Goal: Task Accomplishment & Management: Manage account settings

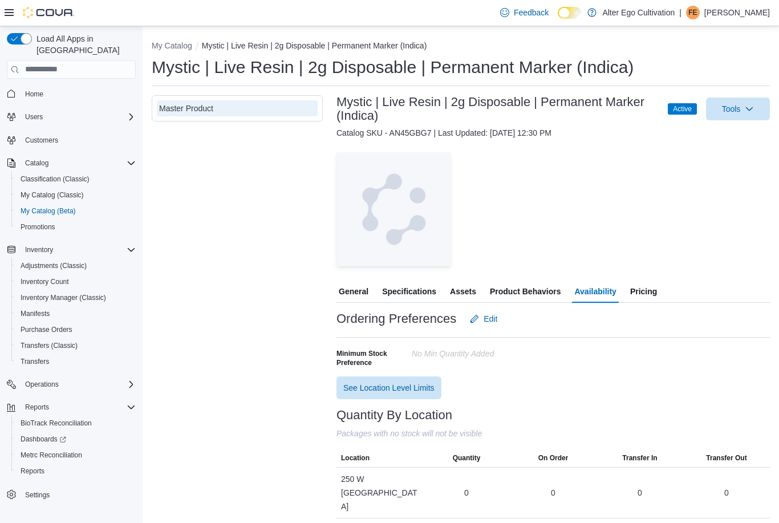
click at [182, 50] on button "My Catalog" at bounding box center [172, 45] width 40 height 9
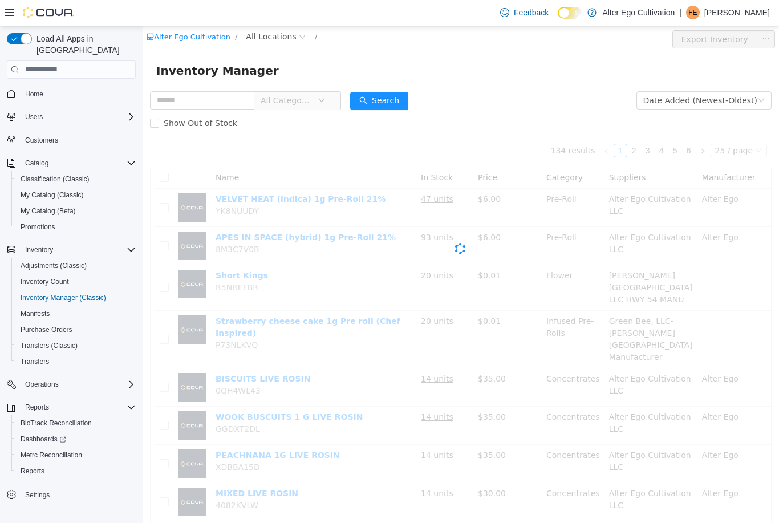
click at [317, 101] on span "All Categories" at bounding box center [288, 99] width 57 height 17
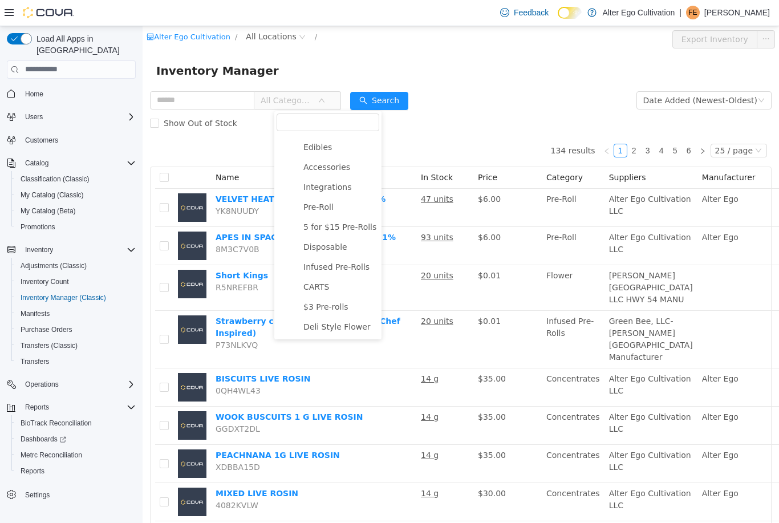
scroll to position [56, 0]
click at [324, 288] on span "CARTS" at bounding box center [316, 286] width 26 height 9
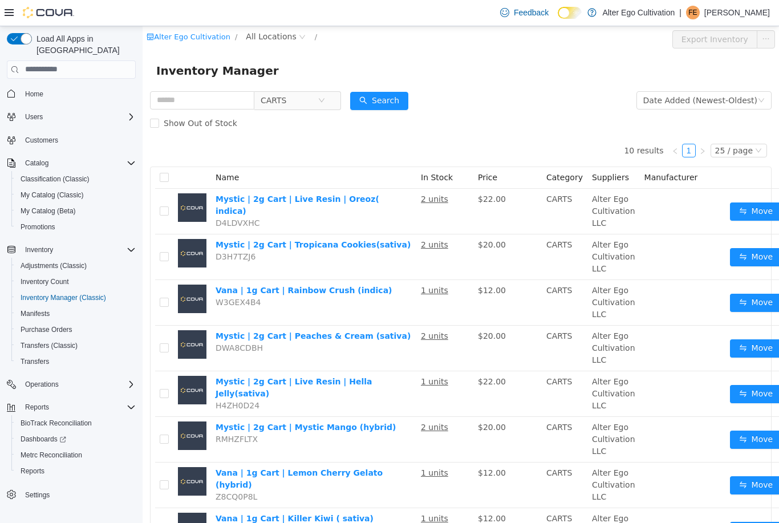
click at [325, 102] on icon "icon: close-circle" at bounding box center [321, 99] width 7 height 7
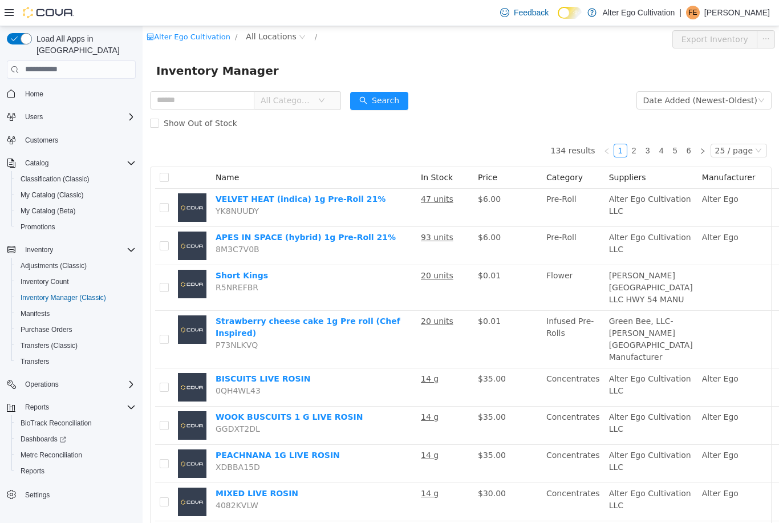
click at [312, 99] on span "All Categories" at bounding box center [286, 99] width 52 height 11
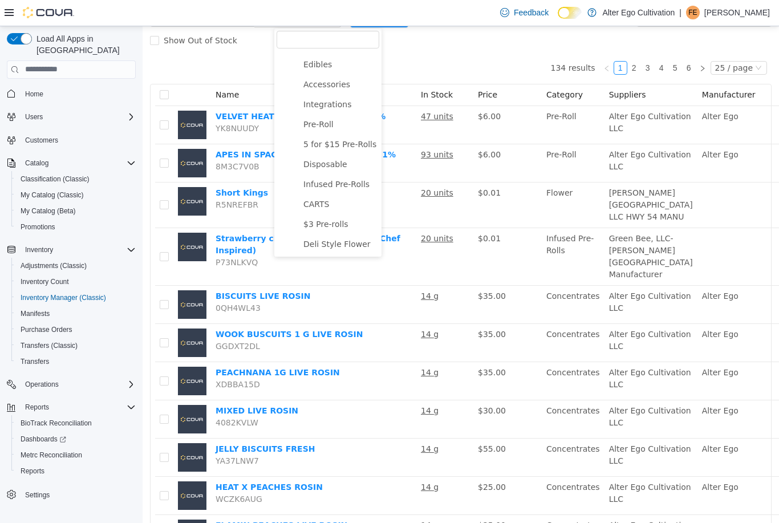
scroll to position [84, 0]
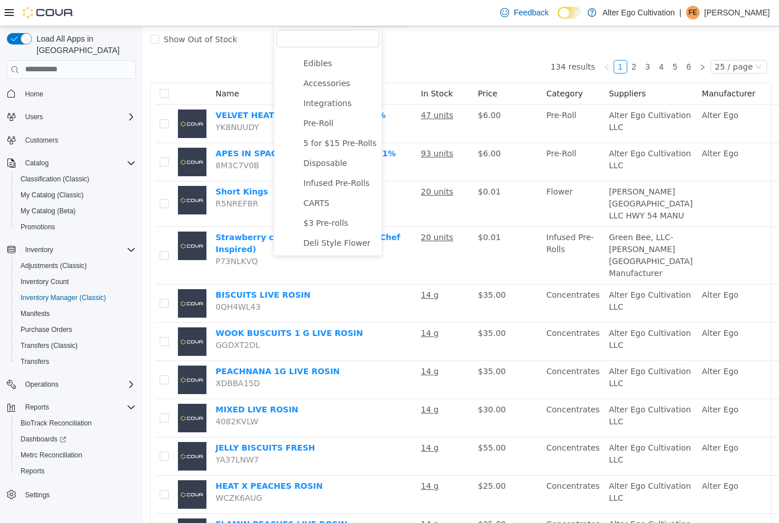
click at [328, 170] on span "Disposable" at bounding box center [339, 162] width 79 height 15
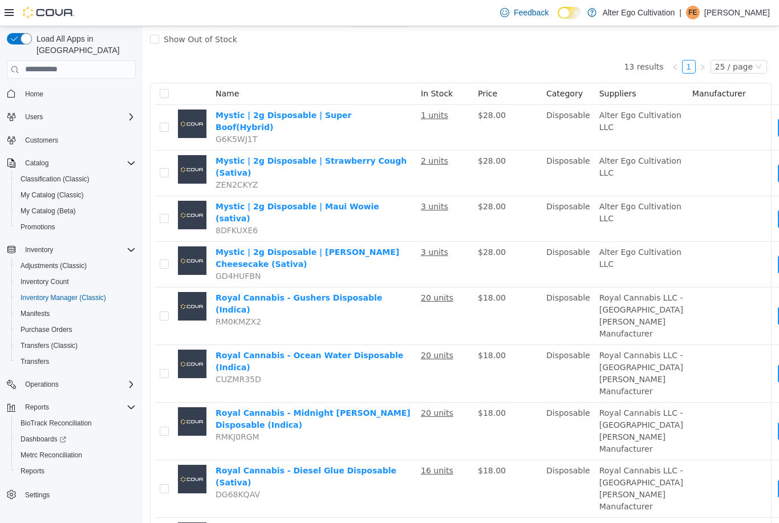
click at [299, 206] on link "Mystic | 2g Disposable | Maui Wowie (sativa)" at bounding box center [297, 211] width 164 height 21
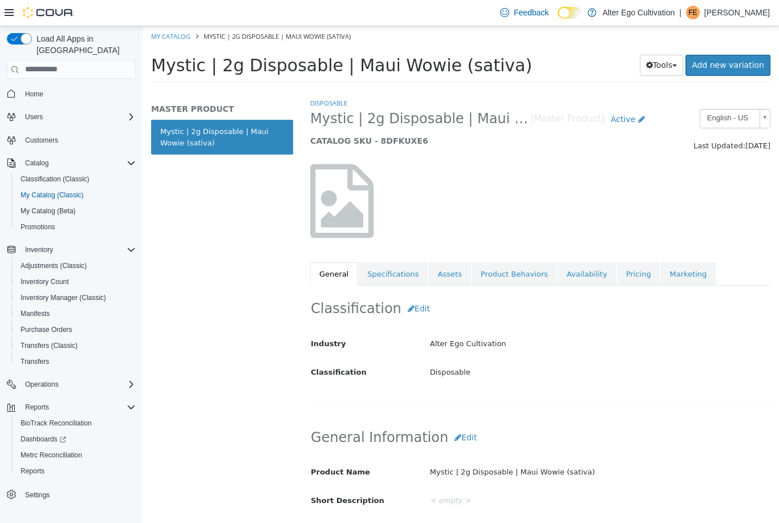
click at [218, 138] on link "Mystic | 2g Disposable | Maui Wowie (sativa)" at bounding box center [222, 136] width 142 height 35
click at [396, 275] on link "Specifications" at bounding box center [393, 274] width 70 height 24
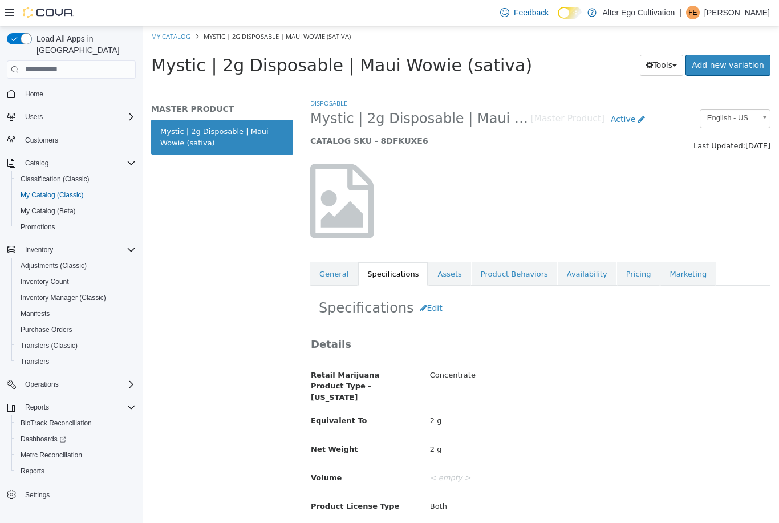
click at [445, 279] on link "Assets" at bounding box center [449, 274] width 42 height 24
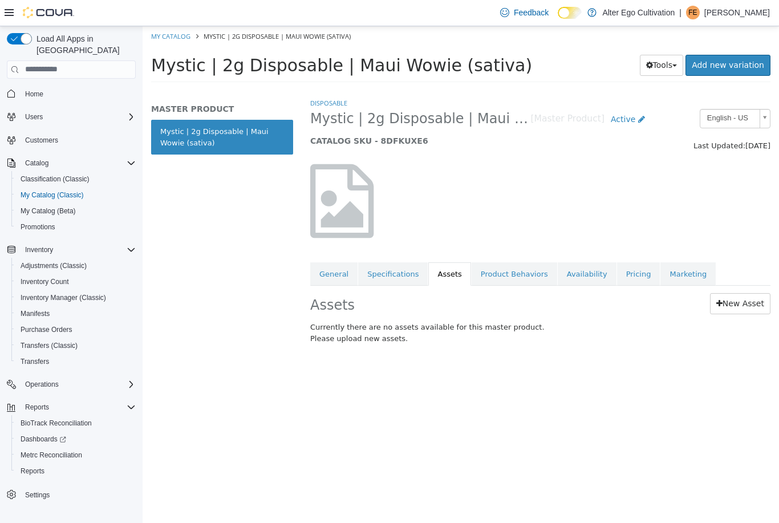
click at [502, 279] on link "Product Behaviors" at bounding box center [514, 274] width 86 height 24
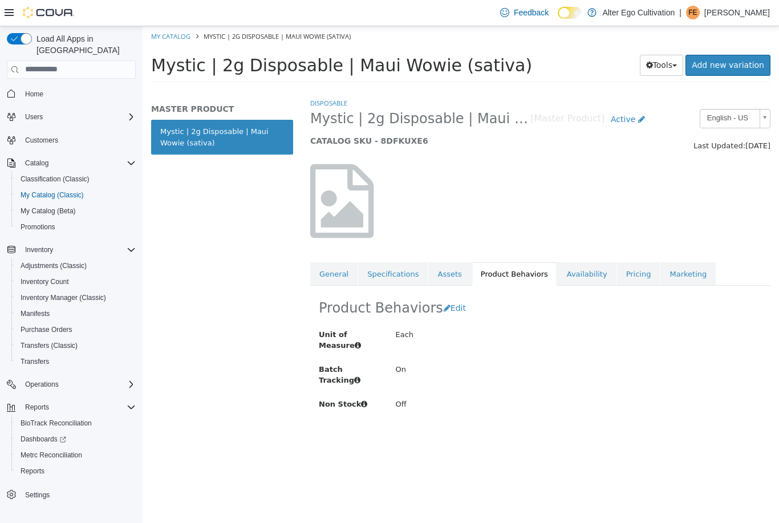
click at [581, 272] on link "Availability" at bounding box center [586, 274] width 59 height 24
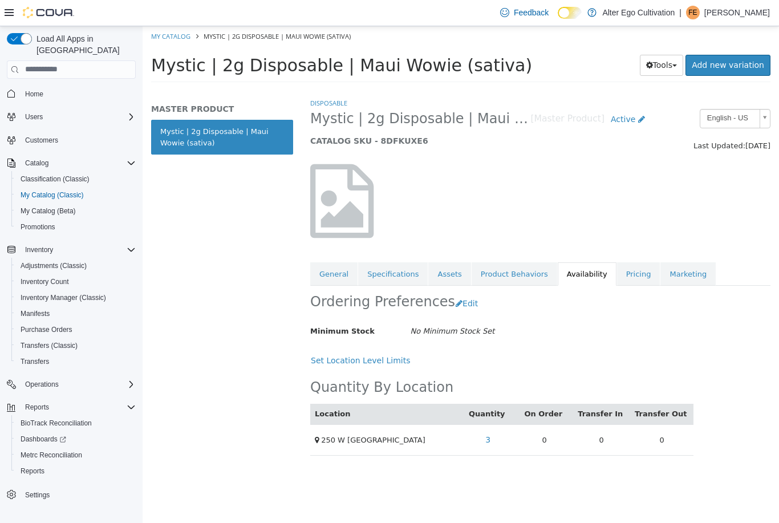
click at [627, 271] on link "Pricing" at bounding box center [638, 274] width 43 height 24
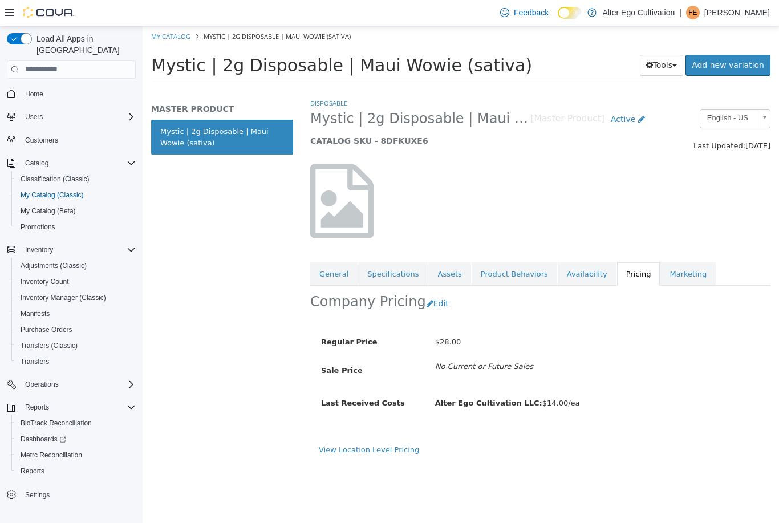
click at [194, 131] on link "Mystic | 2g Disposable | Maui Wowie (sativa)" at bounding box center [222, 136] width 142 height 35
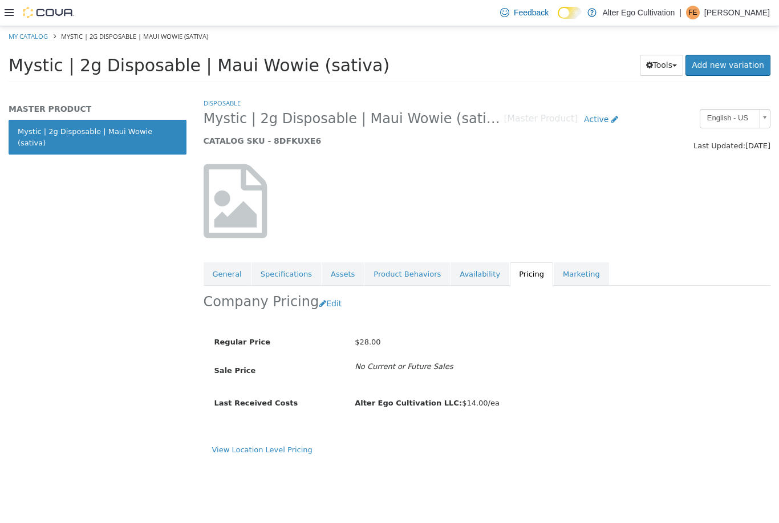
click at [66, 39] on span "Mystic | 2g Disposable | Maui Wowie (sativa)" at bounding box center [134, 35] width 147 height 9
click at [82, 30] on li "Mystic | 2g Disposable | Maui Wowie (sativa)" at bounding box center [129, 35] width 158 height 10
click at [30, 31] on link "My Catalog" at bounding box center [28, 35] width 39 height 9
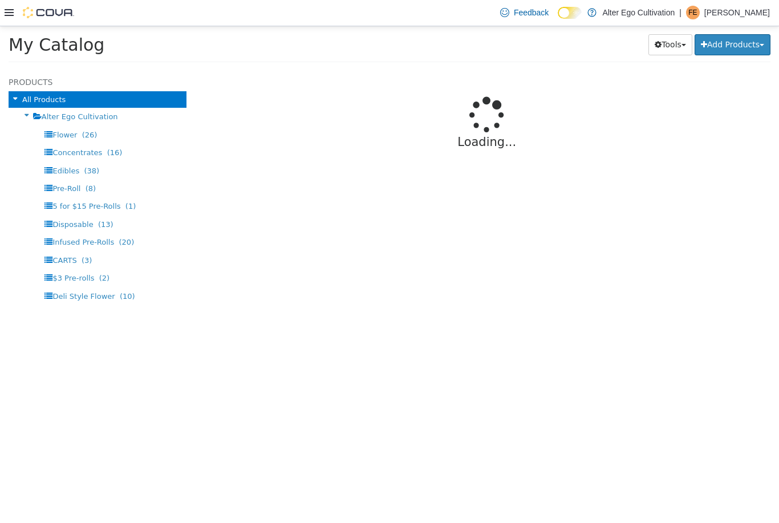
select select "**********"
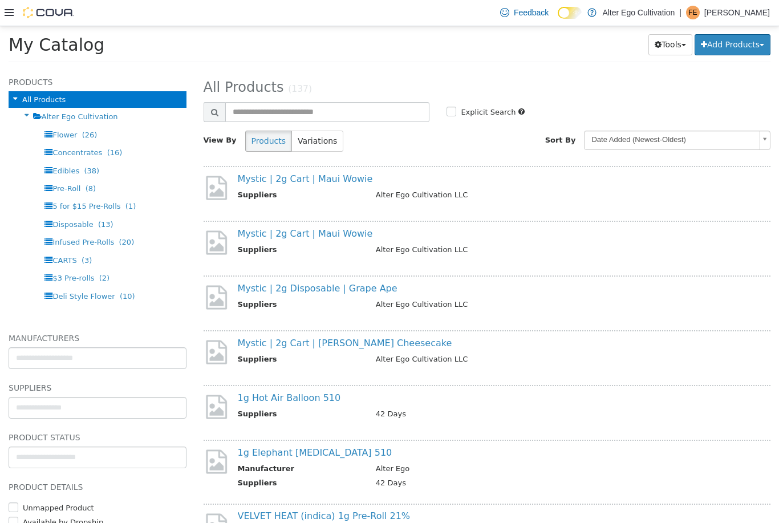
click at [13, 16] on icon at bounding box center [9, 12] width 9 height 9
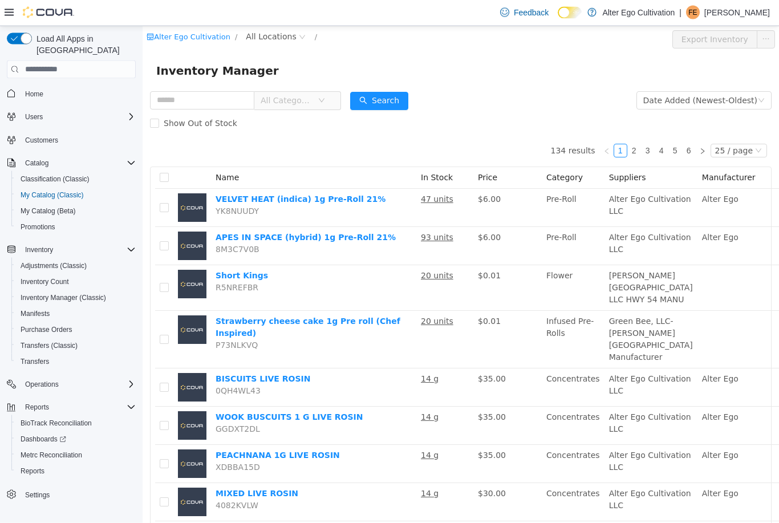
scroll to position [5, 0]
click at [312, 95] on span "All Categories" at bounding box center [286, 99] width 52 height 11
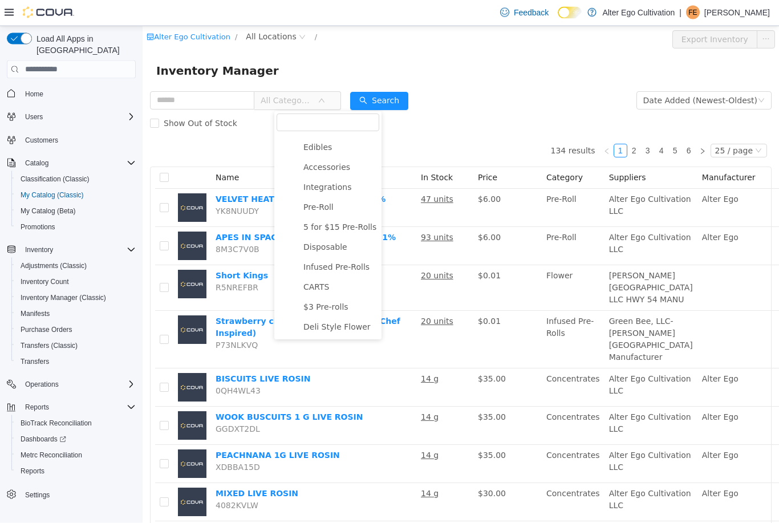
scroll to position [56, 0]
click at [325, 285] on span "CARTS" at bounding box center [316, 286] width 26 height 9
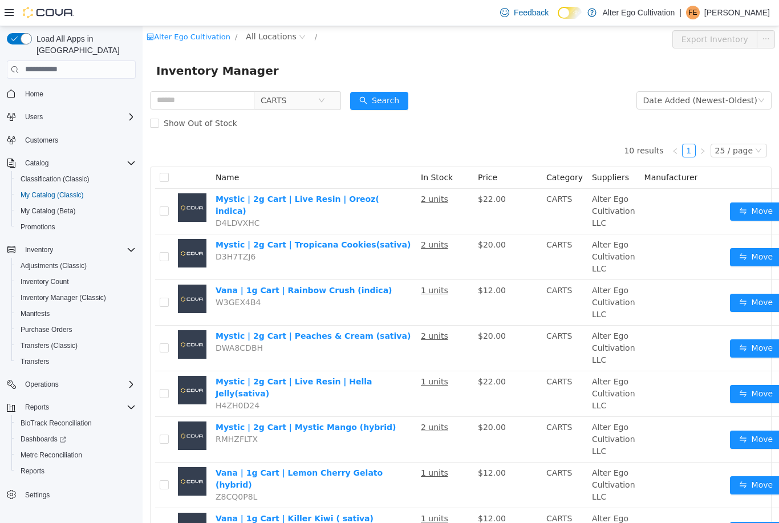
click at [310, 101] on span "CARTS" at bounding box center [288, 99] width 57 height 17
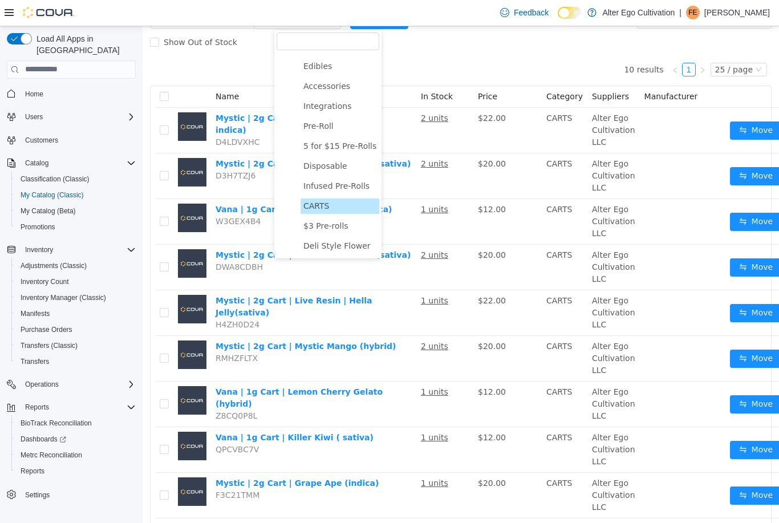
scroll to position [95, 0]
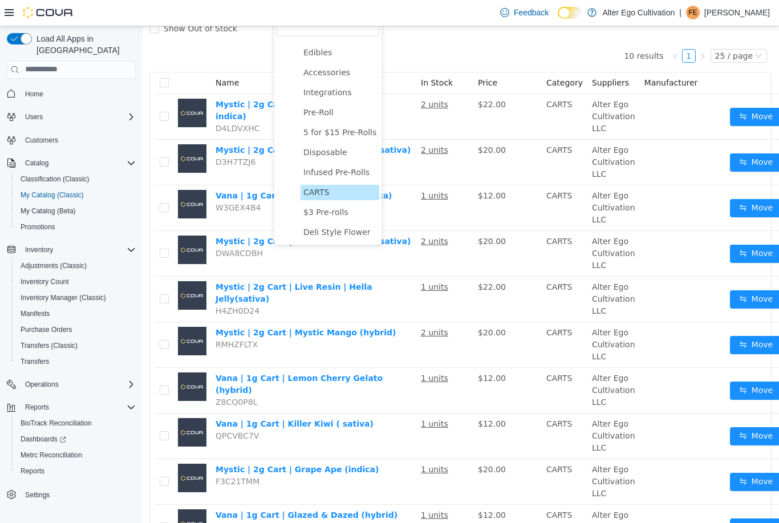
click at [331, 152] on span "Disposable" at bounding box center [325, 151] width 44 height 9
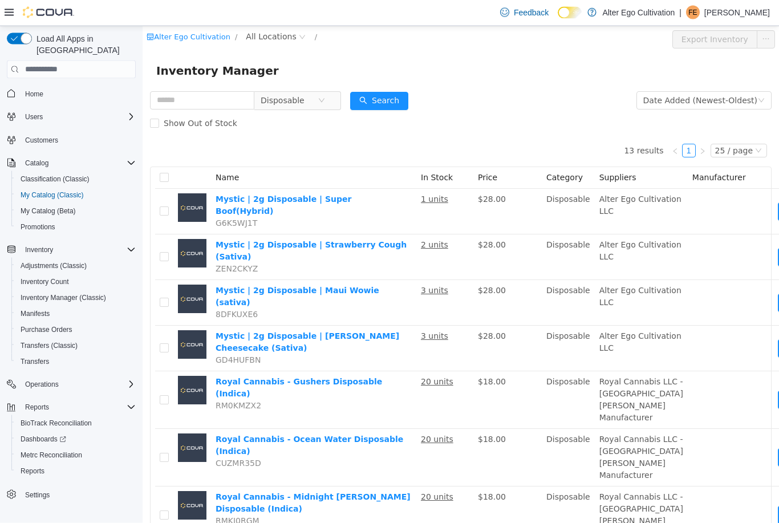
scroll to position [0, 0]
click at [304, 102] on span "Disposable" at bounding box center [282, 99] width 44 height 17
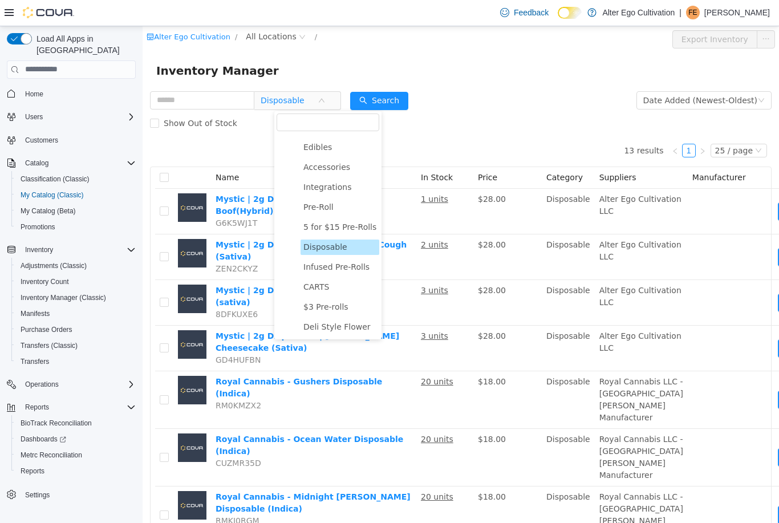
click at [125, 156] on div "Catalog" at bounding box center [78, 163] width 115 height 14
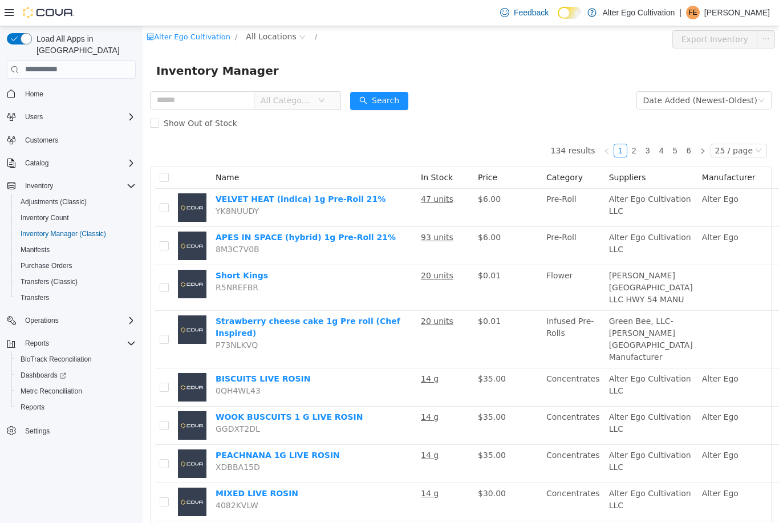
click at [317, 97] on span "All Categories" at bounding box center [288, 99] width 57 height 17
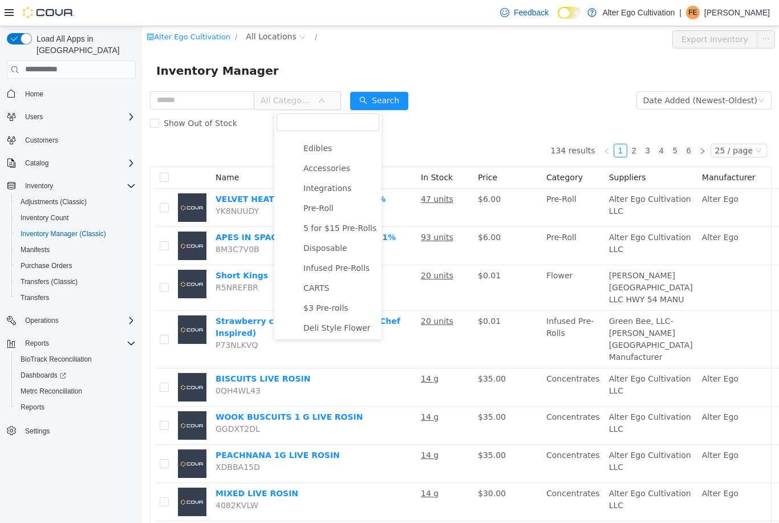
scroll to position [54, 0]
click at [323, 295] on span "CARTS" at bounding box center [339, 287] width 79 height 15
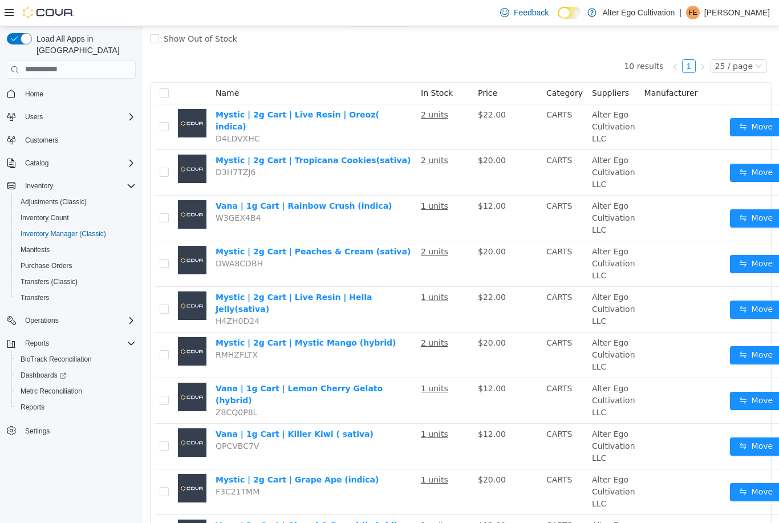
scroll to position [85, 0]
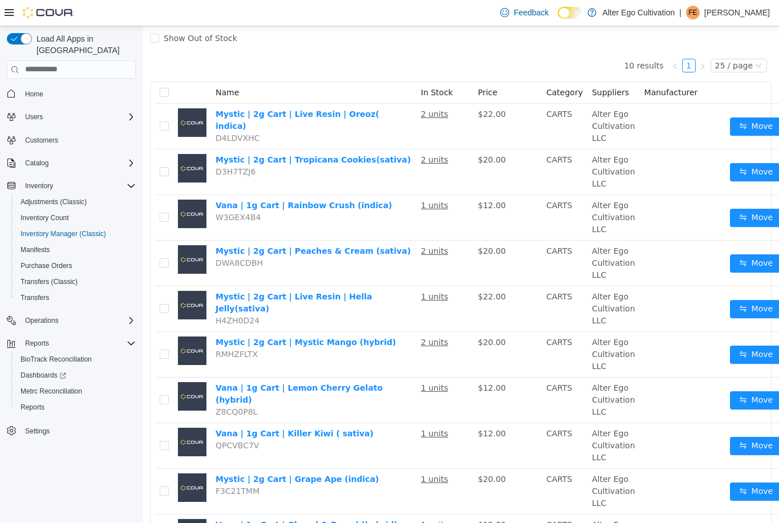
click at [334, 343] on link "Mystic | 2g Cart | Mystic Mango (hybrid)" at bounding box center [305, 341] width 180 height 9
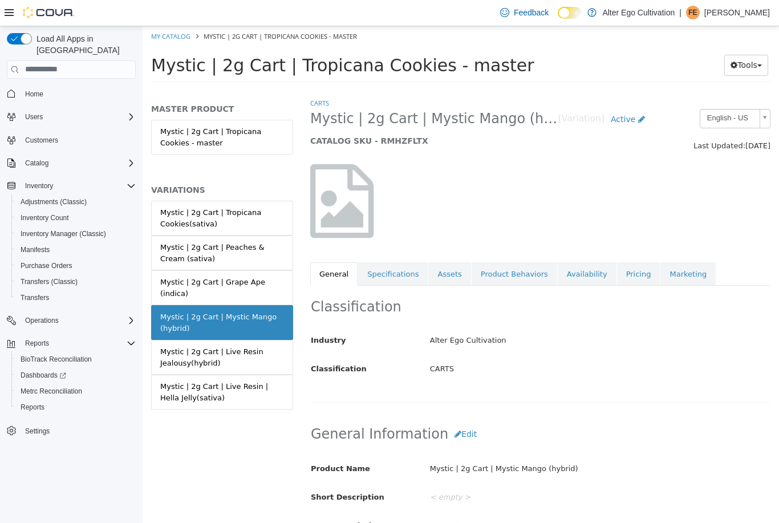
click at [627, 271] on link "Pricing" at bounding box center [638, 274] width 43 height 24
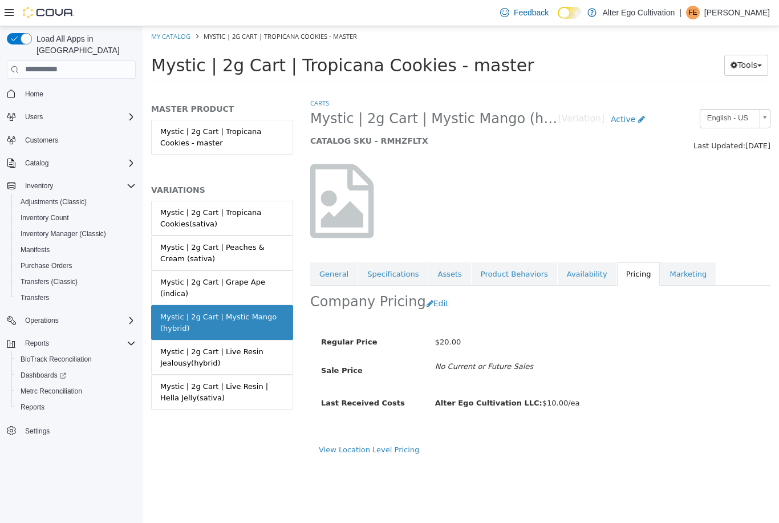
click at [438, 302] on button "Edit" at bounding box center [440, 302] width 29 height 21
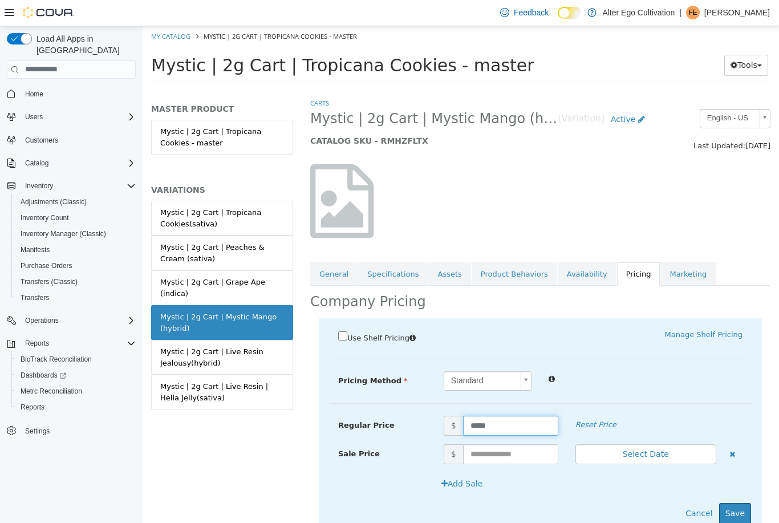
click at [501, 423] on input "*****" at bounding box center [510, 425] width 95 height 20
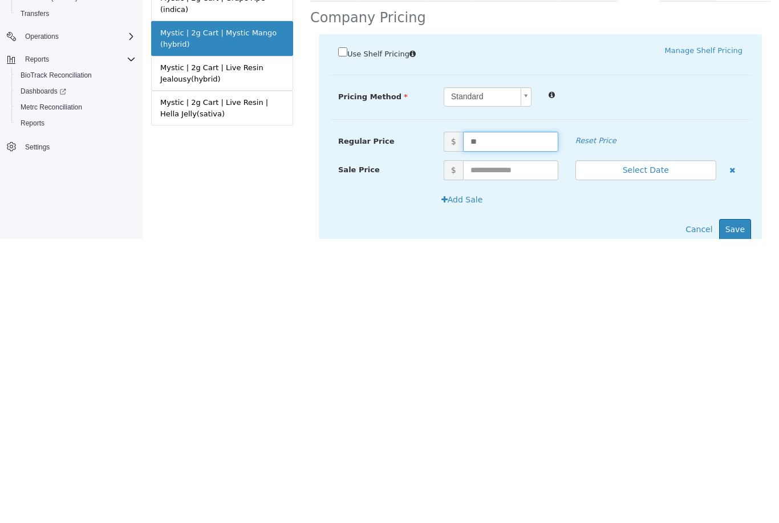
type input "*"
type input "*****"
click at [654, 119] on div "Use Shelf Pricing    Manage Shelf Pricing Shelf Price Select a Shelf Price Shel…" at bounding box center [540, 142] width 443 height 217
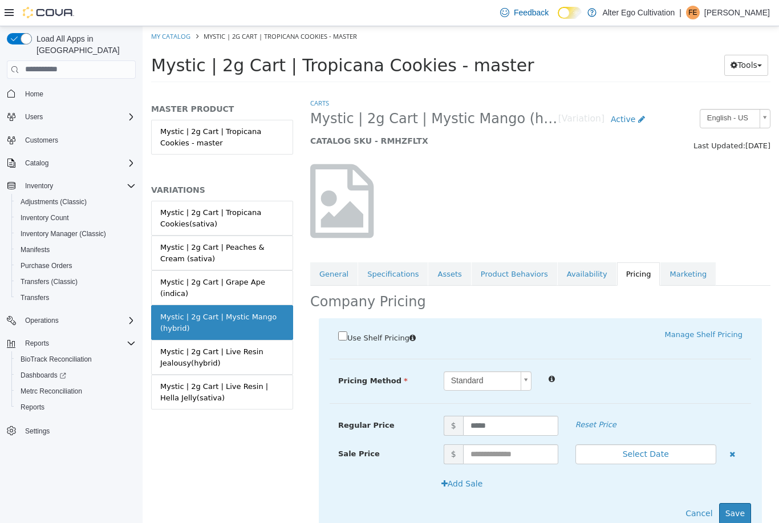
click at [737, 514] on button "Save" at bounding box center [735, 512] width 32 height 21
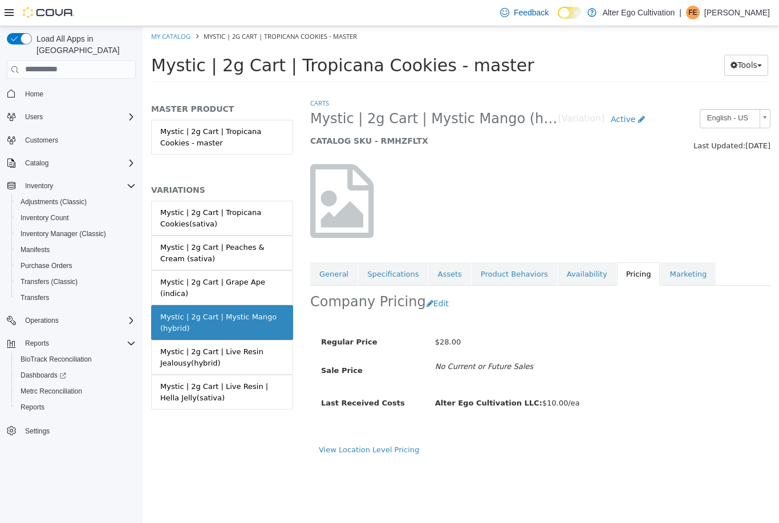
click at [447, 275] on link "Assets" at bounding box center [449, 274] width 42 height 24
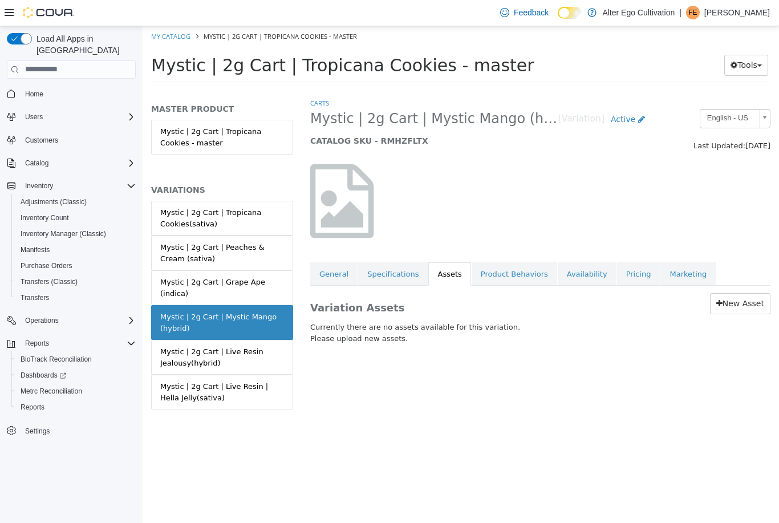
click at [400, 270] on link "Specifications" at bounding box center [393, 274] width 70 height 24
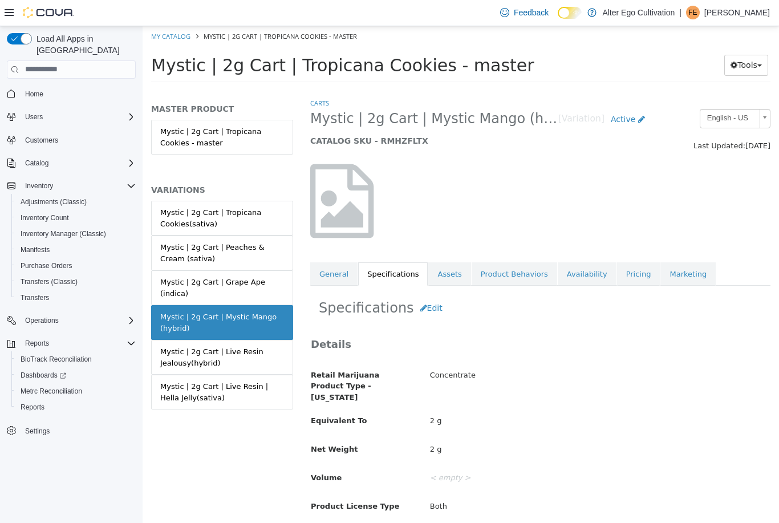
click at [342, 274] on link "General" at bounding box center [333, 274] width 47 height 24
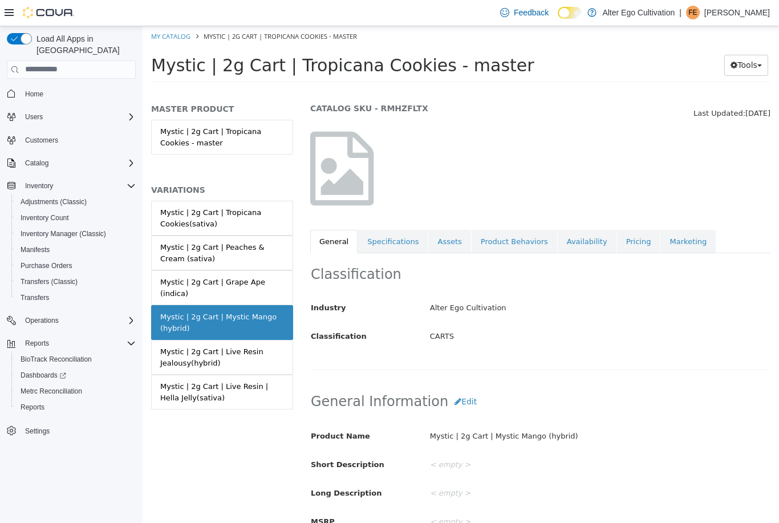
scroll to position [52, 0]
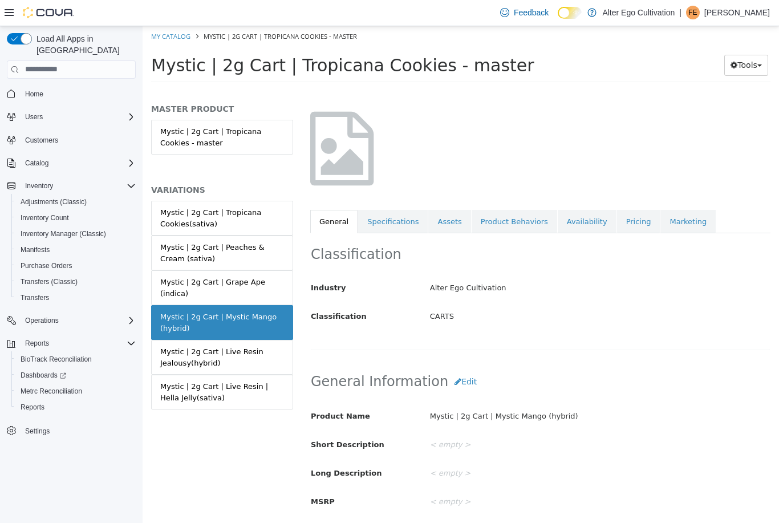
click at [455, 380] on button "Edit" at bounding box center [465, 381] width 35 height 21
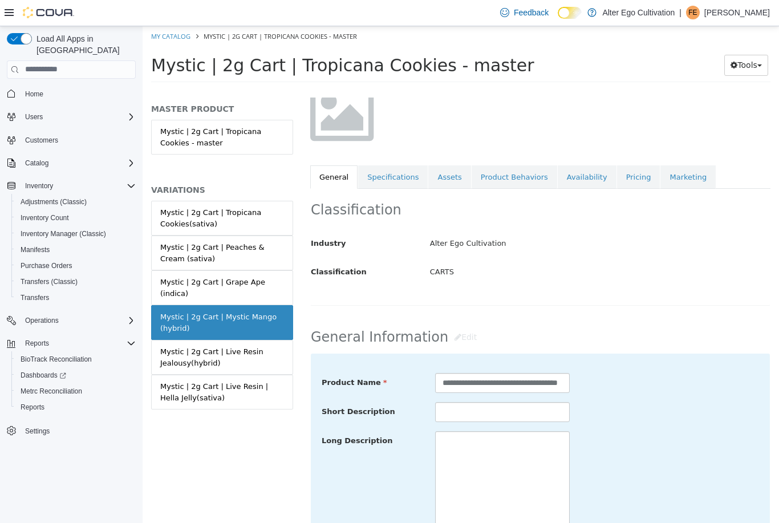
scroll to position [100, 0]
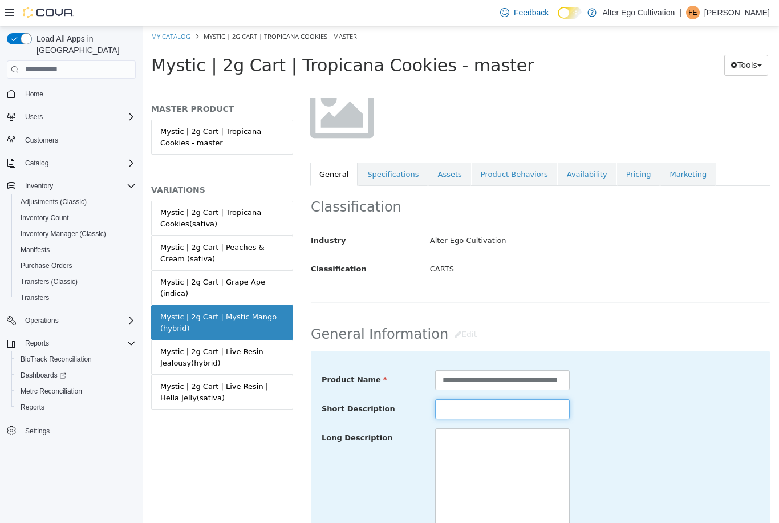
click at [485, 417] on input "text" at bounding box center [502, 408] width 135 height 20
click at [496, 378] on input "**********" at bounding box center [502, 379] width 135 height 20
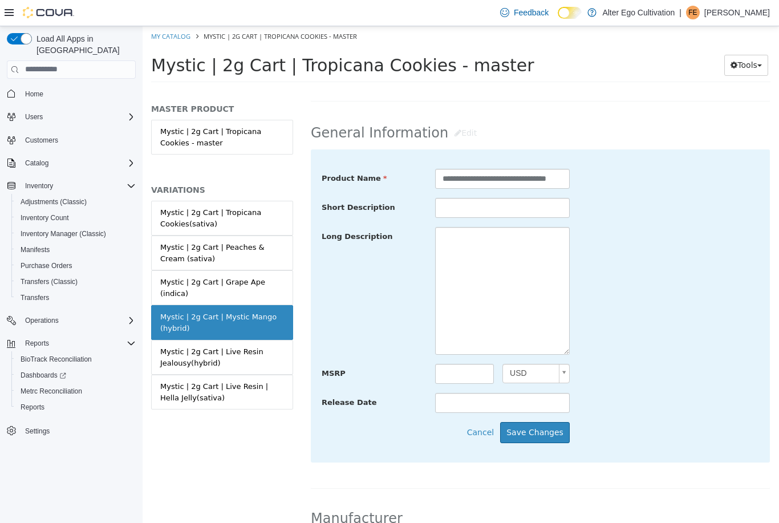
scroll to position [300, 0]
type input "**********"
click at [545, 437] on button "Save Changes" at bounding box center [535, 432] width 70 height 21
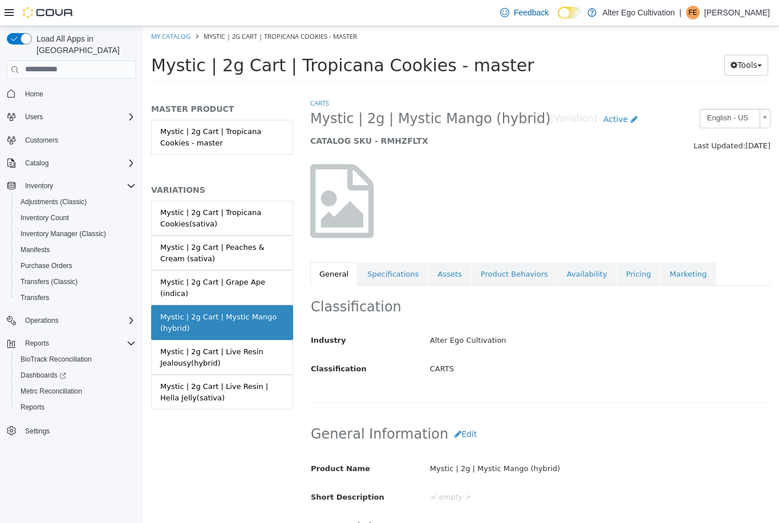
scroll to position [0, 0]
click at [485, 336] on div "Alter Ego Cultivation" at bounding box center [599, 340] width 357 height 20
click at [449, 363] on div "CARTS" at bounding box center [599, 369] width 357 height 20
click at [458, 344] on div "Alter Ego Cultivation" at bounding box center [599, 340] width 357 height 20
click at [447, 364] on div "CARTS" at bounding box center [599, 369] width 357 height 20
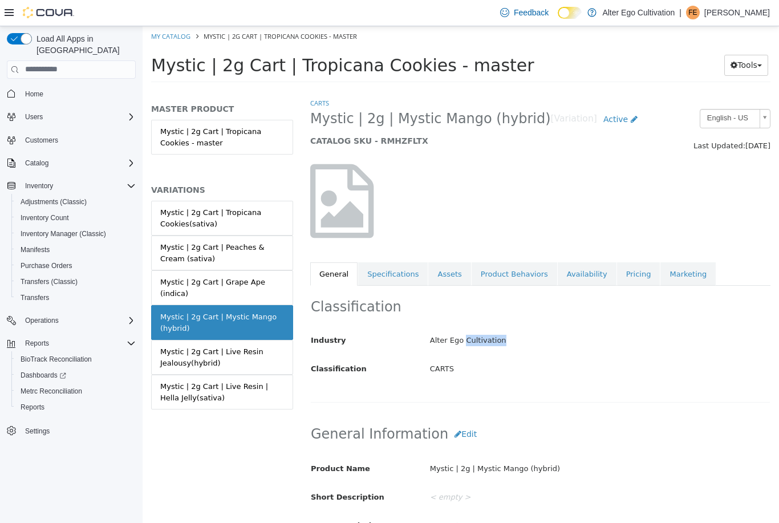
click at [465, 344] on div "Alter Ego Cultivation" at bounding box center [599, 340] width 357 height 20
click at [403, 274] on link "Specifications" at bounding box center [393, 274] width 70 height 24
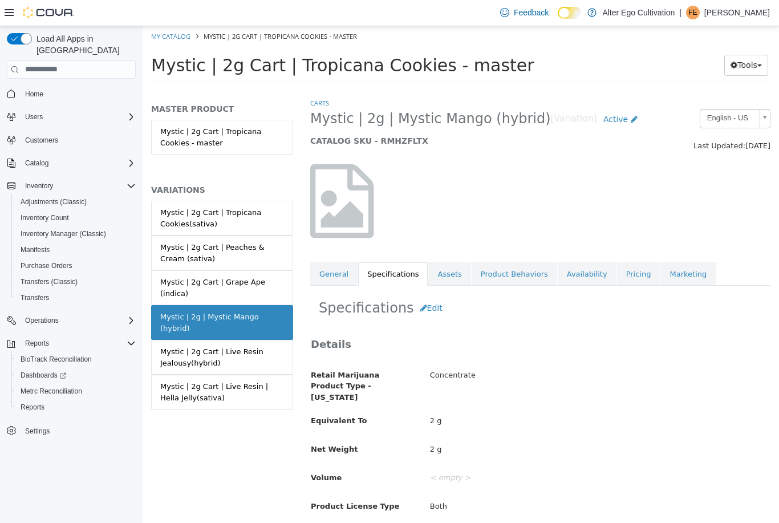
click at [512, 279] on link "Product Behaviors" at bounding box center [514, 274] width 86 height 24
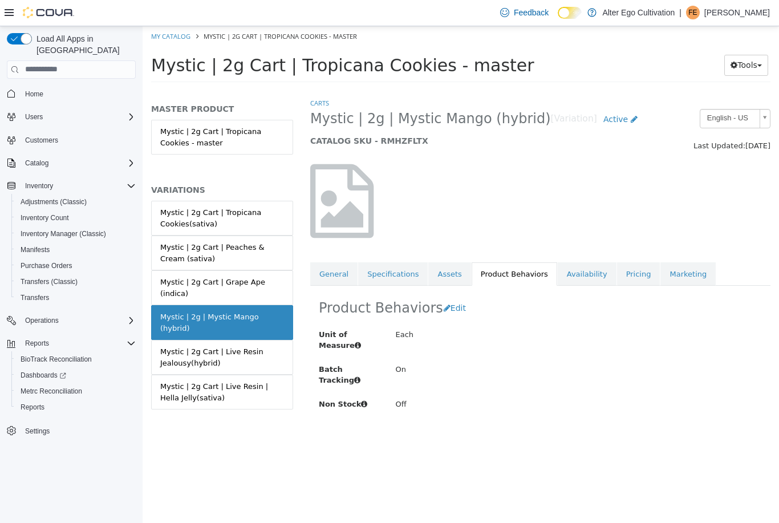
click at [398, 274] on link "Specifications" at bounding box center [393, 274] width 70 height 24
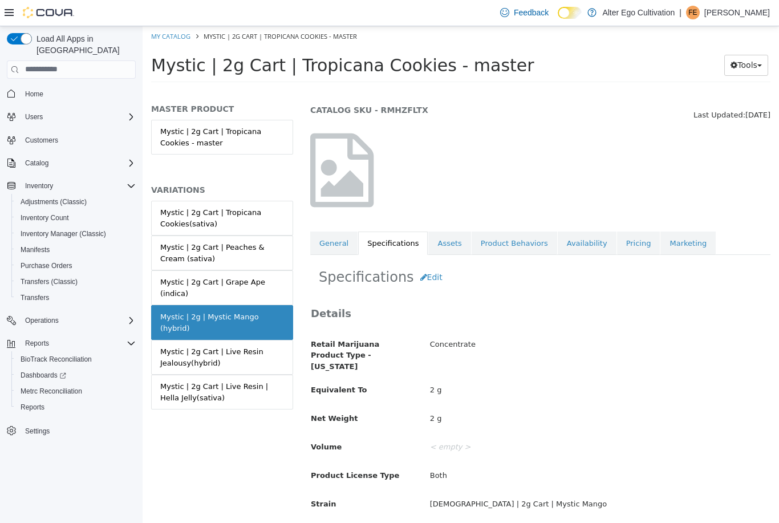
scroll to position [29, 0]
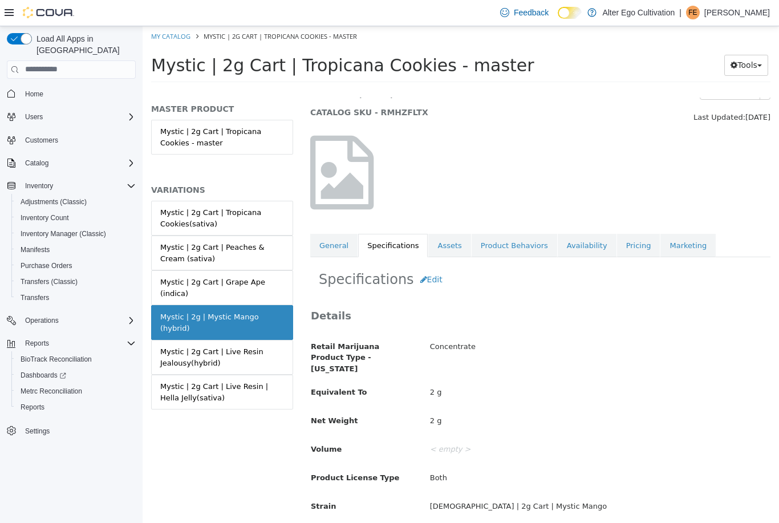
click at [332, 243] on link "General" at bounding box center [333, 245] width 47 height 24
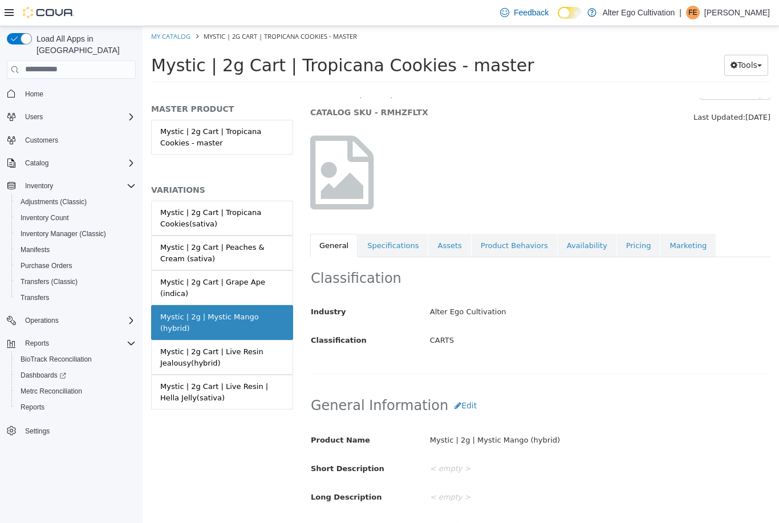
click at [44, 160] on span "Catalog" at bounding box center [36, 163] width 23 height 14
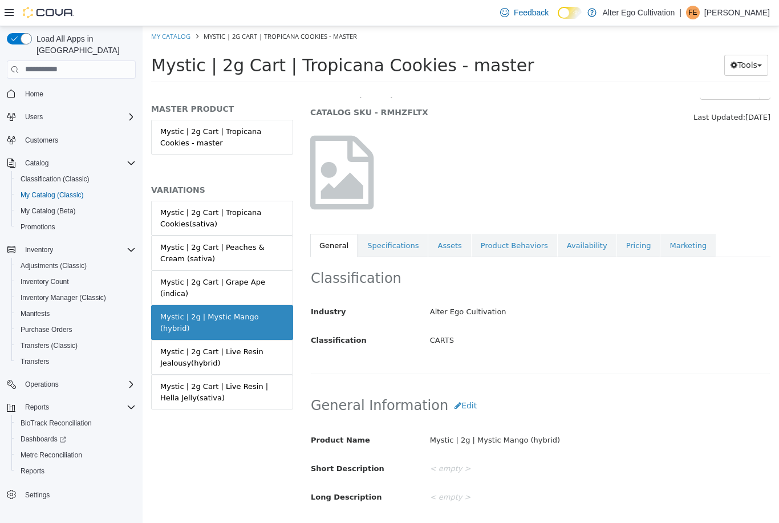
click at [131, 158] on icon "Complex example" at bounding box center [131, 162] width 9 height 9
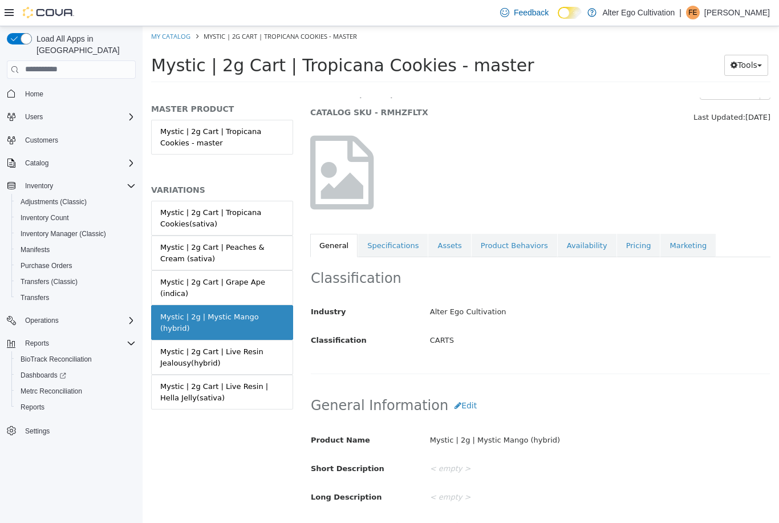
click at [128, 158] on div "Catalog" at bounding box center [78, 163] width 115 height 14
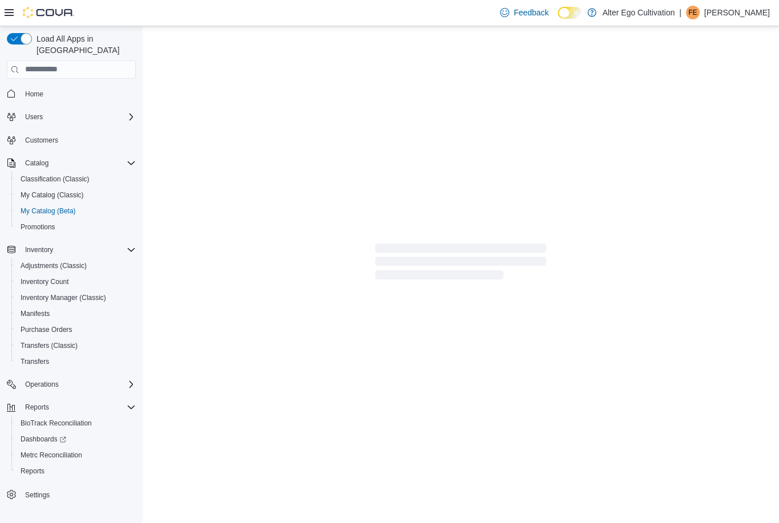
select select "**********"
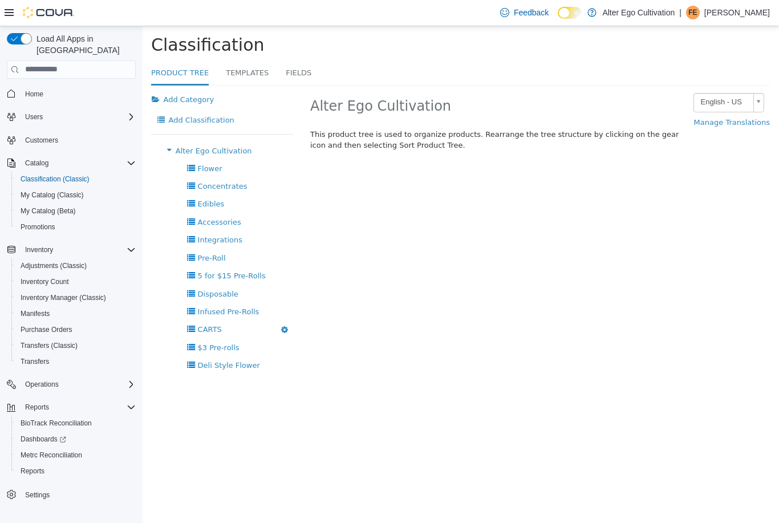
click at [206, 324] on span "CARTS" at bounding box center [210, 328] width 24 height 9
click at [220, 328] on span "CARTS" at bounding box center [210, 328] width 24 height 9
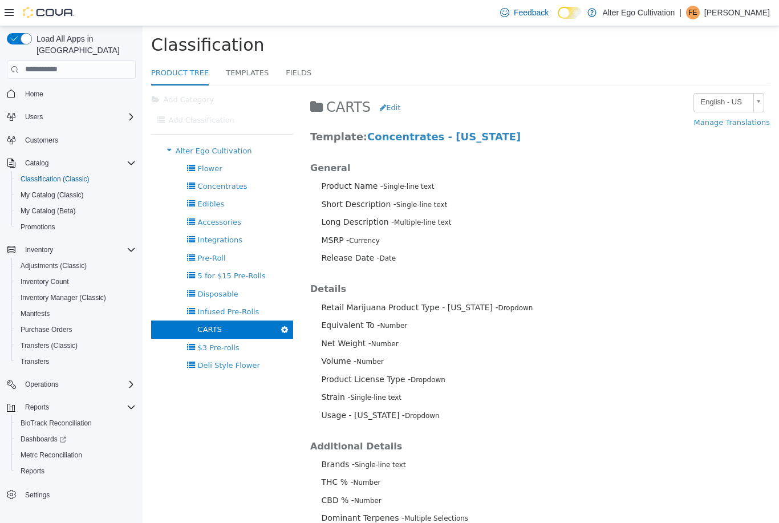
click at [228, 329] on div "CARTS Delete" at bounding box center [222, 329] width 142 height 18
click at [219, 325] on span "CARTS" at bounding box center [210, 328] width 24 height 9
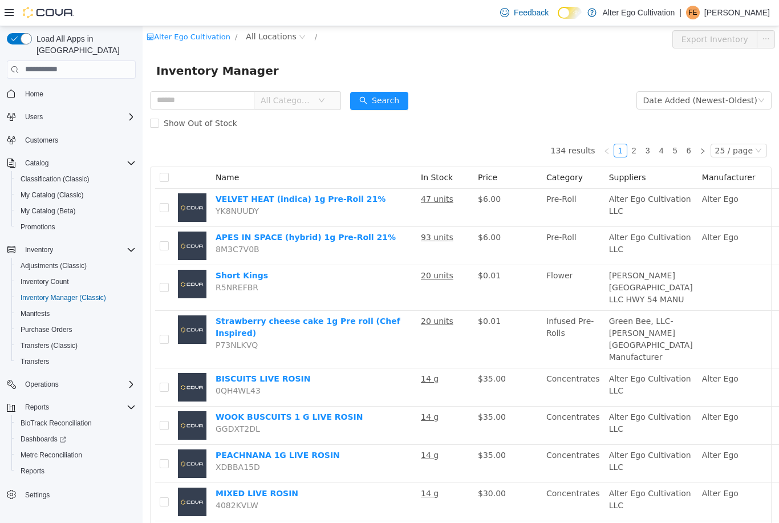
click at [332, 93] on span "All Categories" at bounding box center [293, 100] width 78 height 18
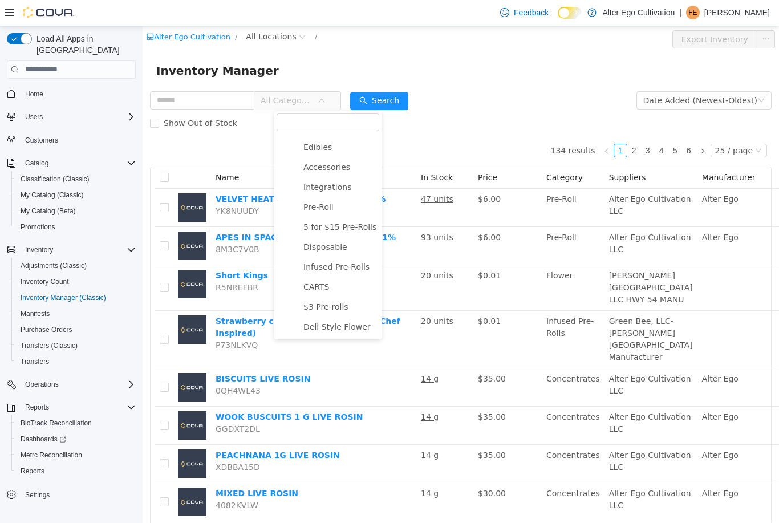
scroll to position [56, 0]
click at [325, 284] on span "CARTS" at bounding box center [316, 286] width 26 height 9
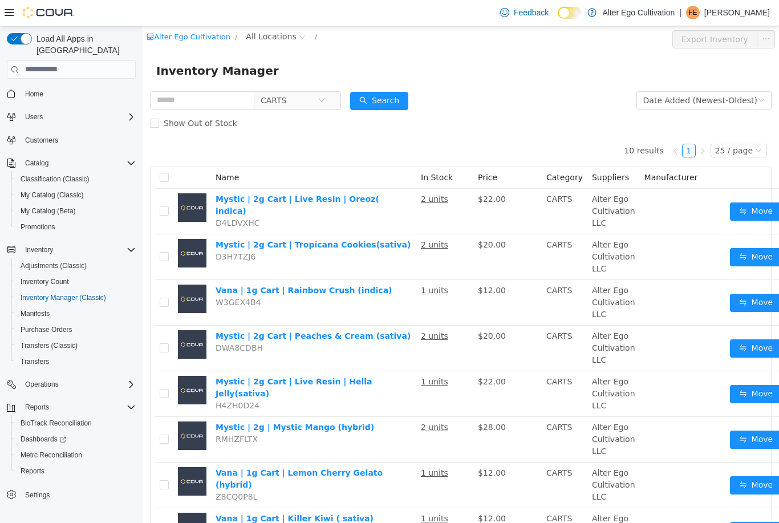
scroll to position [0, 0]
click at [331, 424] on link "Mystic | 2g | Mystic Mango (hybrid)" at bounding box center [294, 426] width 158 height 9
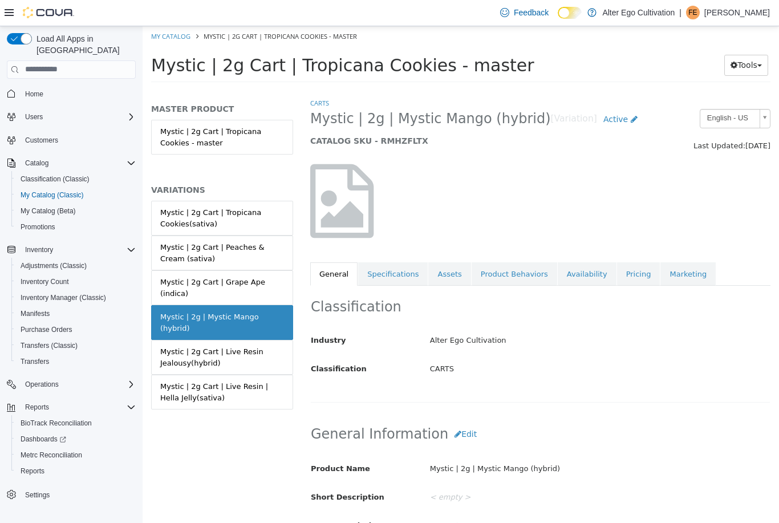
click at [751, 59] on button "Tools" at bounding box center [746, 64] width 44 height 21
click at [727, 342] on div at bounding box center [461, 274] width 636 height 496
click at [724, 310] on h2 "Classification" at bounding box center [540, 307] width 459 height 18
click at [754, 57] on button "Tools" at bounding box center [746, 64] width 44 height 21
click at [726, 87] on link "Move Variations" at bounding box center [722, 87] width 90 height 15
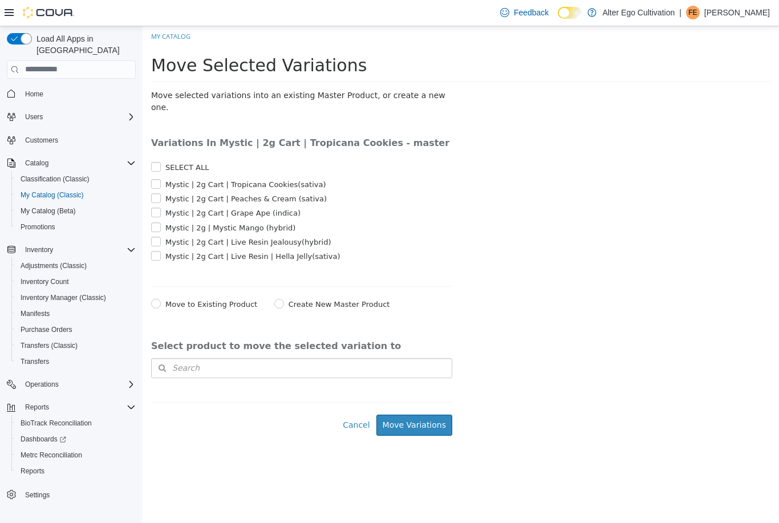
click at [163, 161] on label "SELECT ALL" at bounding box center [185, 166] width 46 height 11
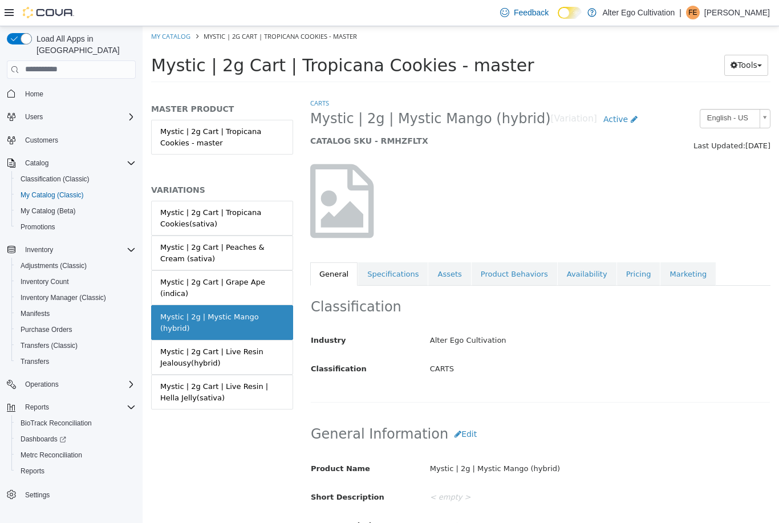
click at [751, 61] on button "Tools" at bounding box center [746, 64] width 44 height 21
click at [714, 86] on link "Move Variations" at bounding box center [722, 87] width 90 height 15
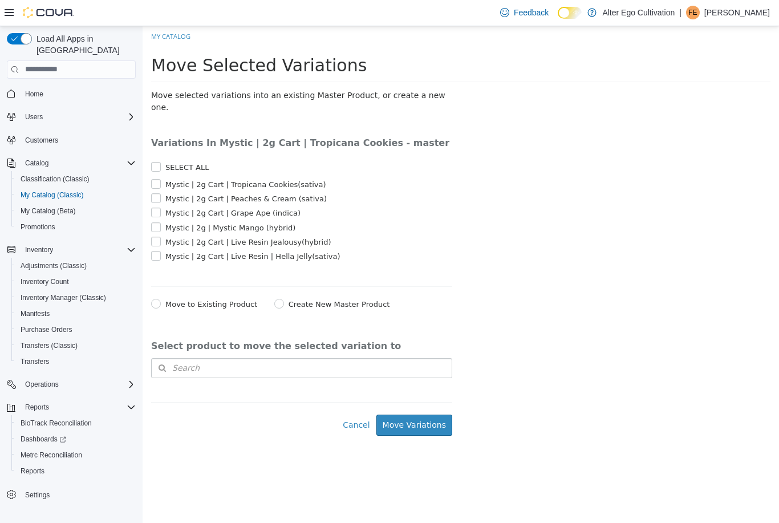
click at [162, 161] on label "SELECT ALL" at bounding box center [185, 166] width 46 height 11
click at [260, 357] on button "Search" at bounding box center [301, 367] width 301 height 20
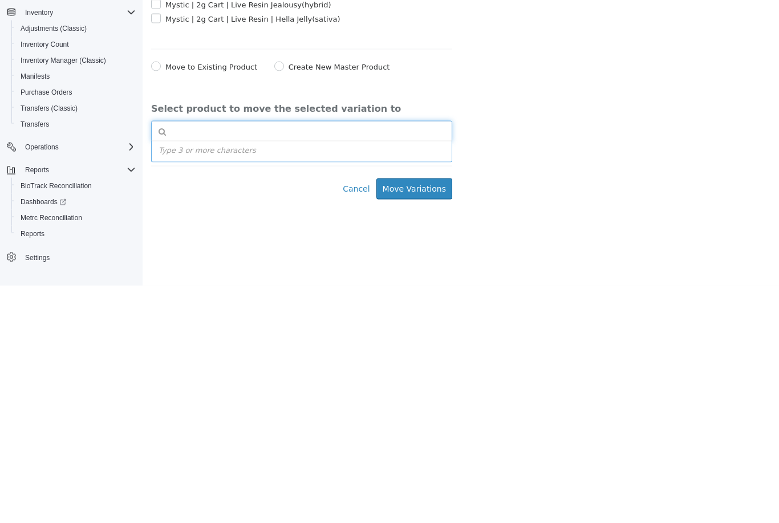
click at [226, 141] on div "Type 3 or more characters or browse" at bounding box center [301, 152] width 301 height 22
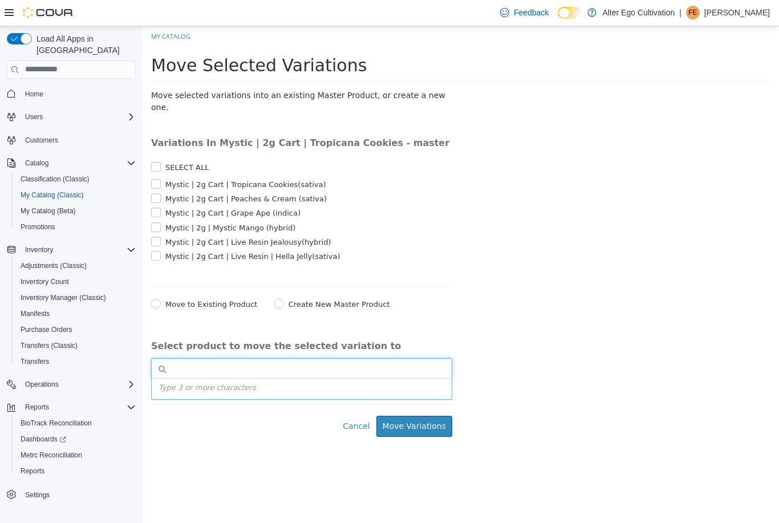
click at [194, 377] on div "Type 3 or more characters or browse" at bounding box center [301, 388] width 301 height 22
click at [261, 358] on input at bounding box center [311, 368] width 279 height 20
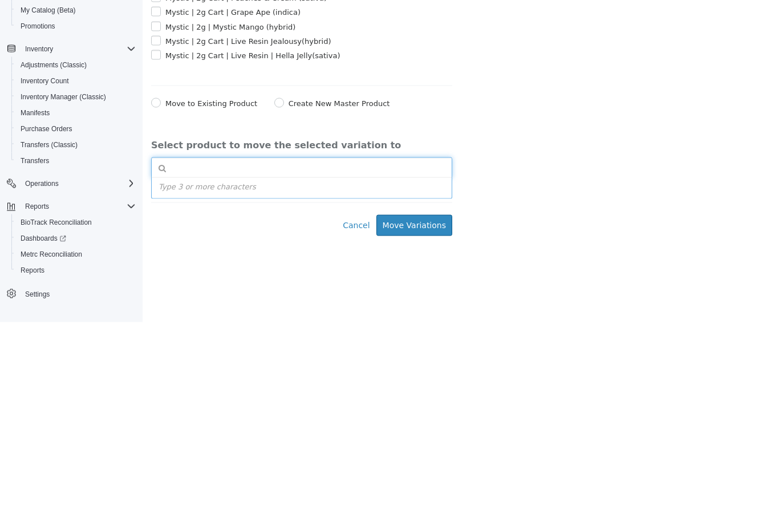
type input "*"
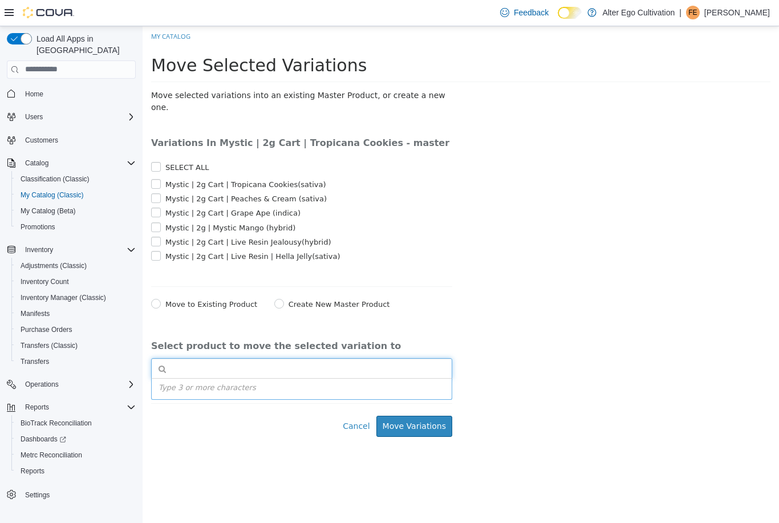
click at [199, 377] on div "Type 3 or more characters or browse" at bounding box center [301, 388] width 301 height 22
click at [229, 358] on input at bounding box center [311, 368] width 279 height 20
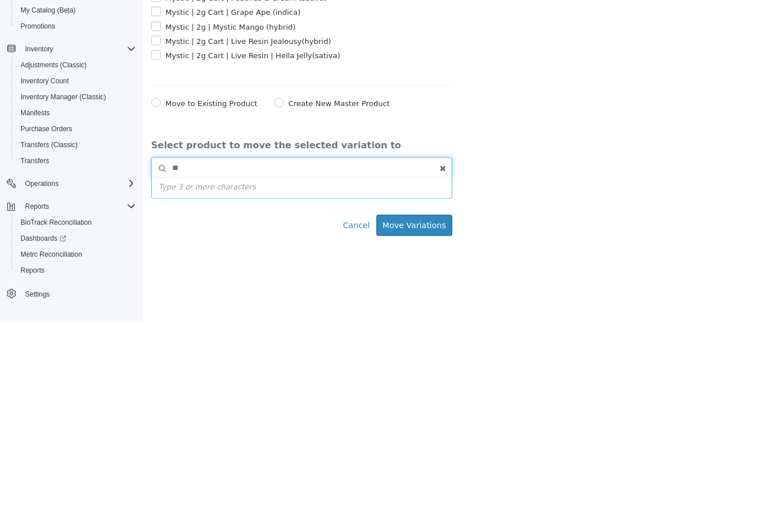
type input "*"
type input "**********"
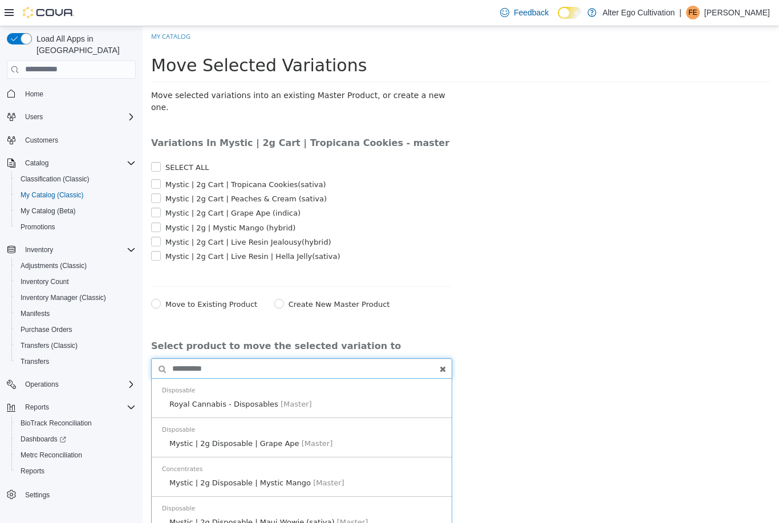
scroll to position [0, 0]
click at [320, 438] on span "[Master]" at bounding box center [317, 442] width 31 height 9
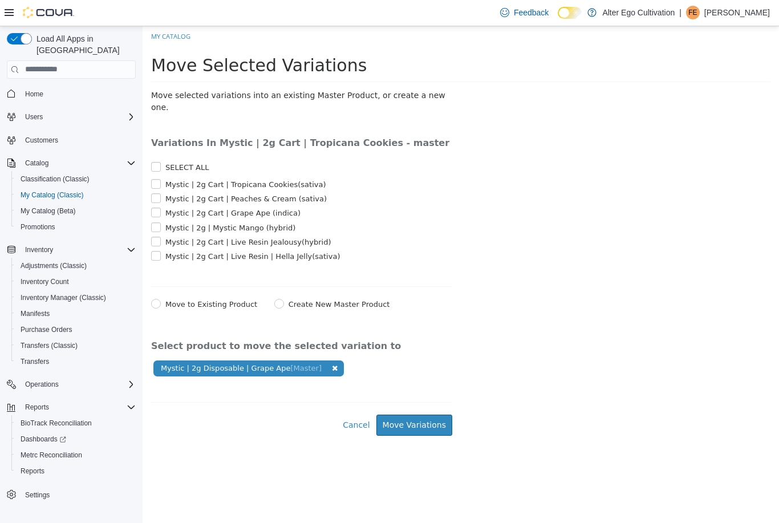
click at [418, 414] on button "Move Variations" at bounding box center [414, 424] width 76 height 21
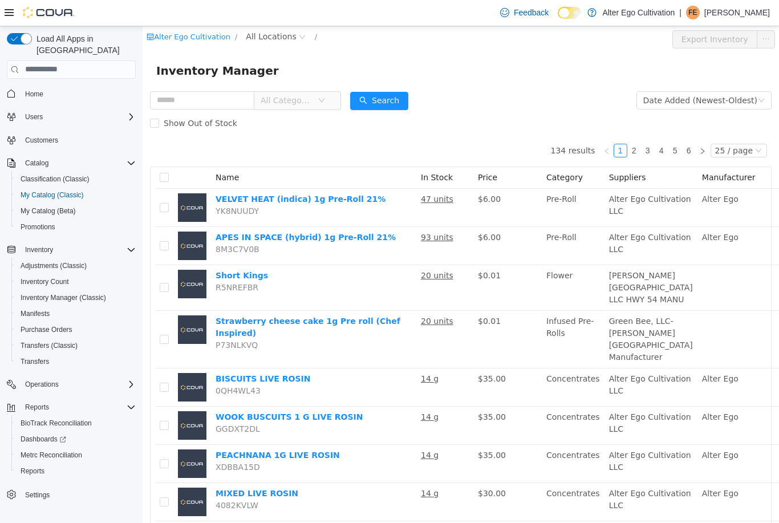
click at [307, 99] on span "All Categories" at bounding box center [286, 99] width 52 height 11
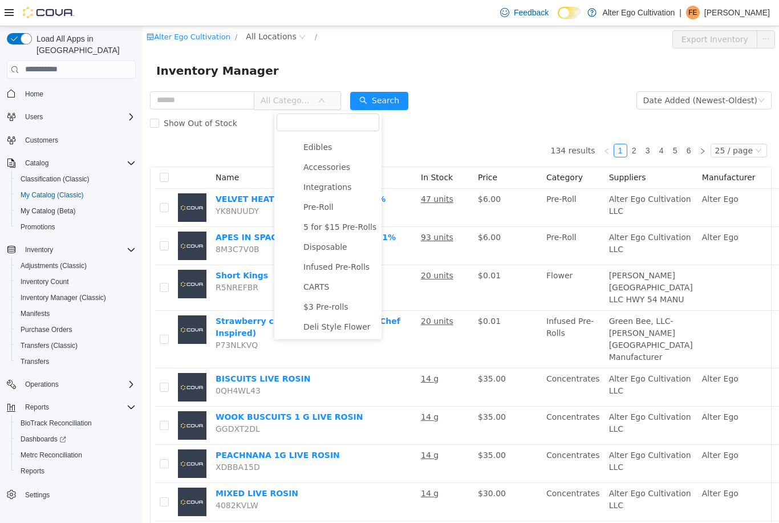
scroll to position [56, 0]
click at [335, 247] on span "Disposable" at bounding box center [325, 246] width 44 height 9
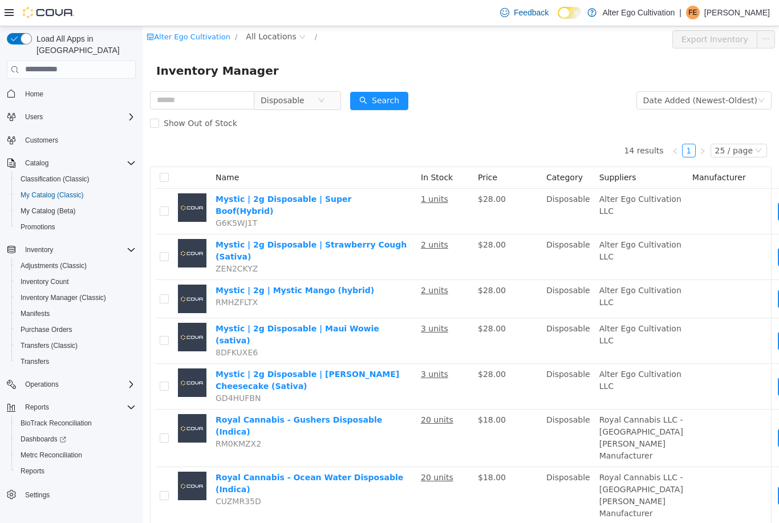
scroll to position [0, 0]
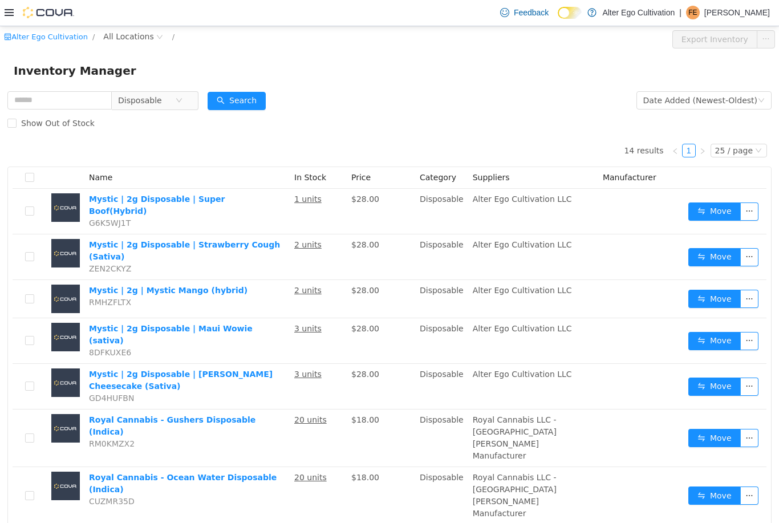
click at [153, 108] on span "Disposable" at bounding box center [140, 99] width 44 height 17
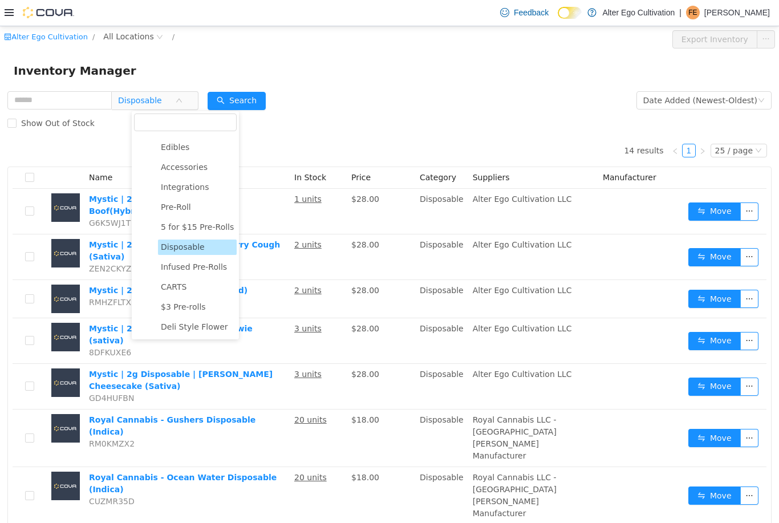
click at [102, 160] on div "14 results 1 25 / page Name In Stock Price Category Suppliers Manufacturer Myst…" at bounding box center [389, 506] width 764 height 745
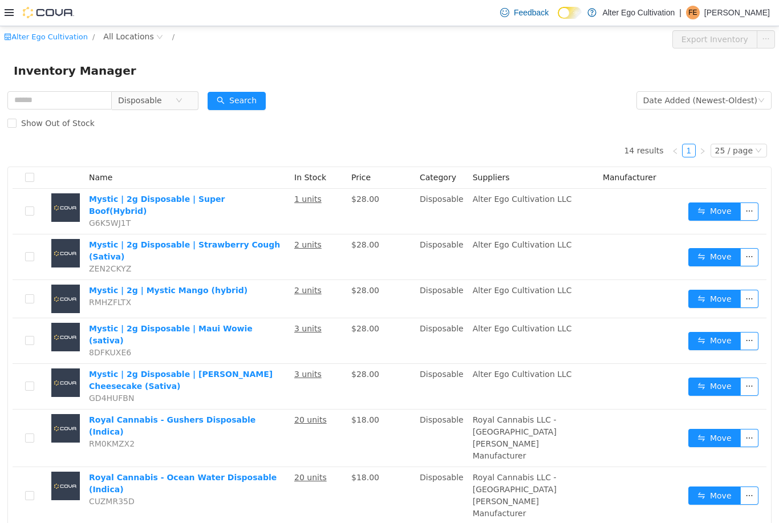
click at [6, 15] on icon at bounding box center [9, 12] width 9 height 9
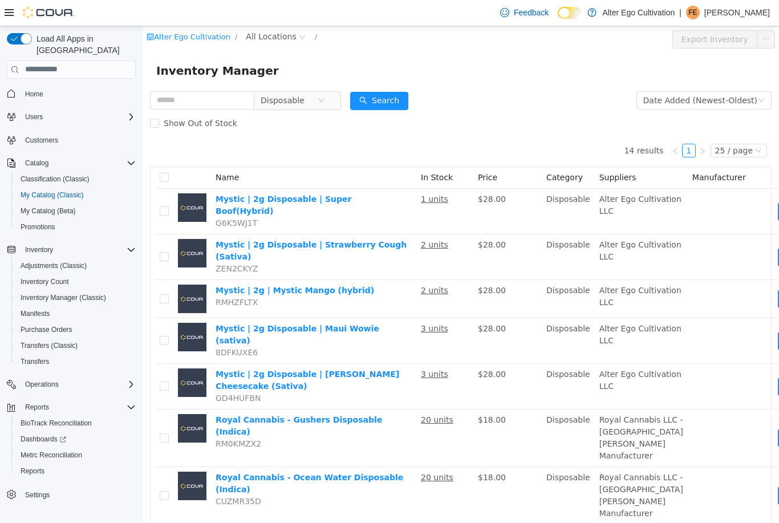
click at [325, 96] on icon "icon: close-circle" at bounding box center [321, 99] width 7 height 7
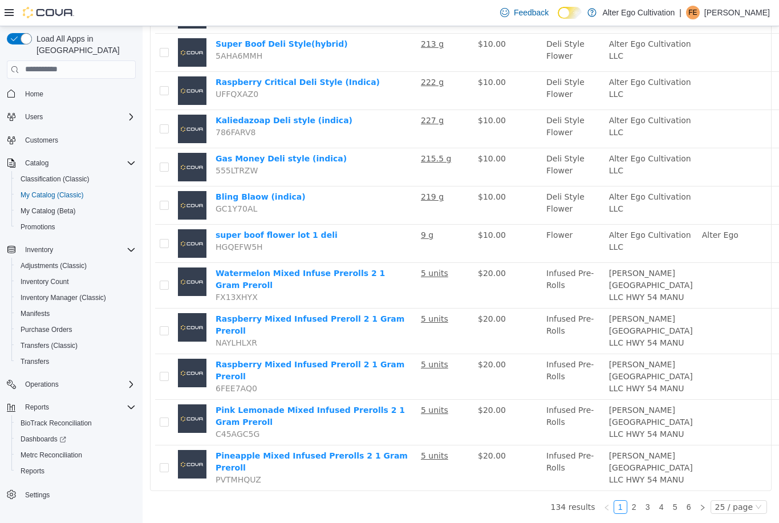
scroll to position [36, 0]
click at [644, 512] on link "3" at bounding box center [647, 506] width 13 height 13
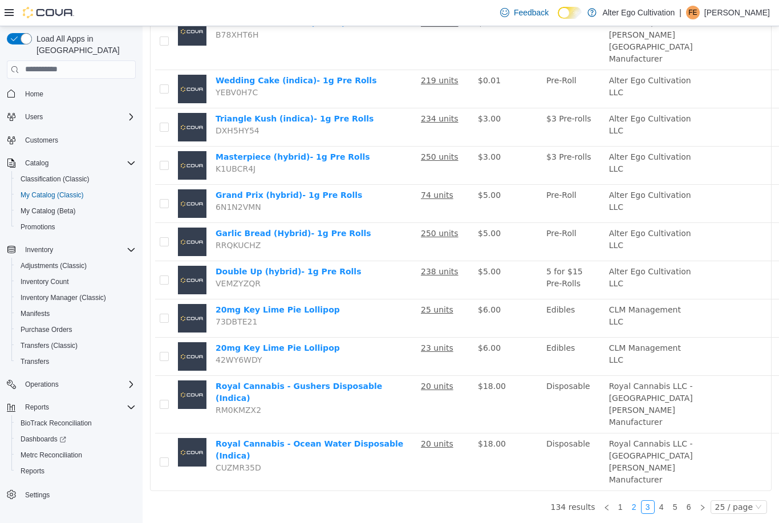
click at [634, 512] on link "2" at bounding box center [634, 506] width 13 height 13
